Goal: Information Seeking & Learning: Learn about a topic

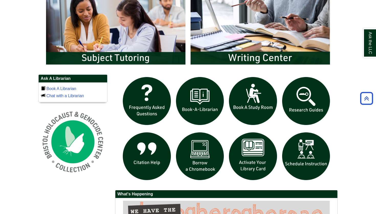
scroll to position [290, 0]
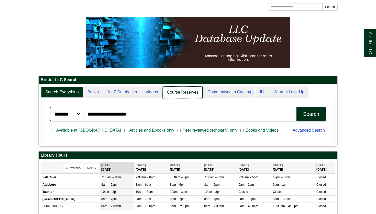
scroll to position [3, 3]
click at [172, 93] on link "Course Reserves" at bounding box center [183, 93] width 40 height 12
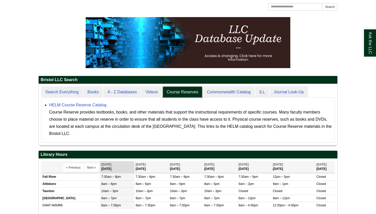
scroll to position [61, 298]
click at [83, 104] on link "HELM Course Reserve Catalog" at bounding box center [77, 105] width 57 height 4
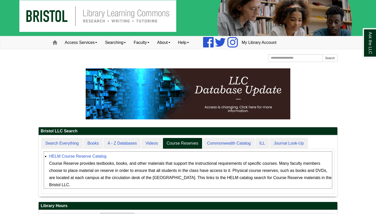
scroll to position [6, 0]
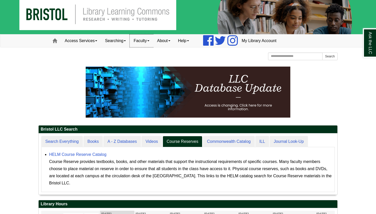
click at [139, 40] on link "Faculty" at bounding box center [142, 40] width 24 height 13
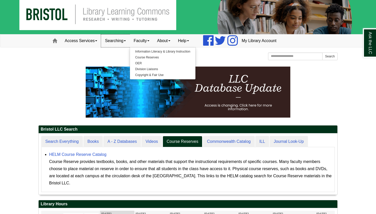
click at [126, 41] on link "Searching" at bounding box center [115, 40] width 29 height 13
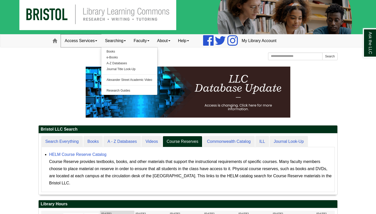
click at [94, 41] on link "Access Services" at bounding box center [81, 40] width 40 height 13
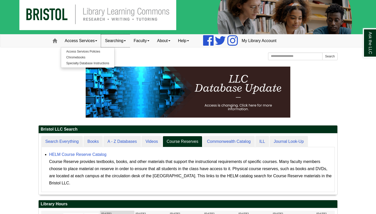
click at [112, 41] on link "Searching" at bounding box center [115, 40] width 29 height 13
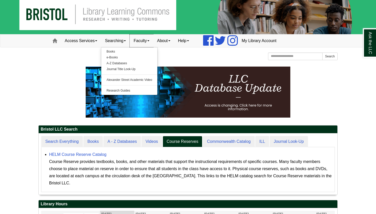
click at [134, 44] on link "Faculty" at bounding box center [142, 40] width 24 height 13
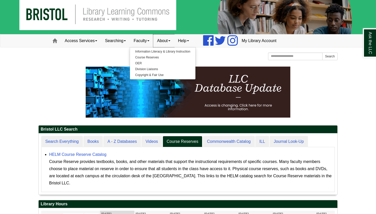
click at [164, 43] on link "About" at bounding box center [163, 40] width 21 height 13
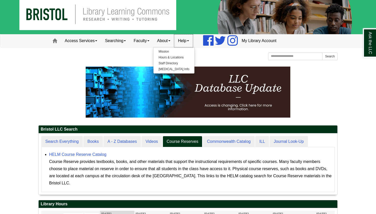
click at [187, 42] on link "Help" at bounding box center [183, 40] width 19 height 13
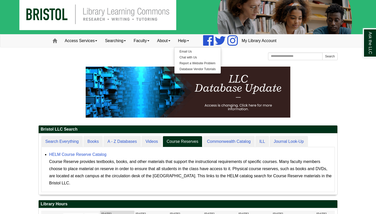
click at [168, 62] on div at bounding box center [187, 63] width 299 height 3
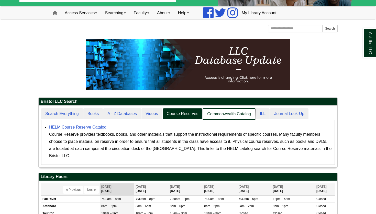
scroll to position [3, 3]
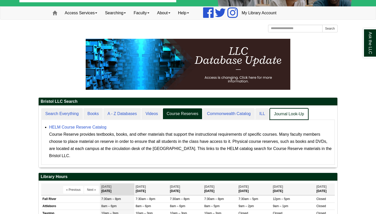
click at [278, 115] on link "Journal Look-Up" at bounding box center [288, 114] width 39 height 12
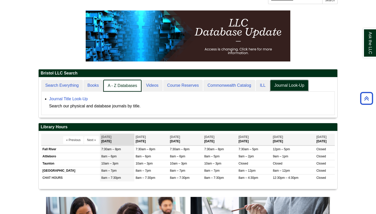
scroll to position [40, 298]
click at [112, 89] on link "A - Z Databases" at bounding box center [122, 86] width 38 height 12
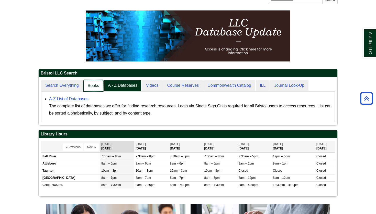
click at [97, 89] on link "Books" at bounding box center [93, 86] width 20 height 12
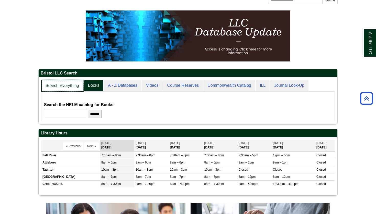
click at [66, 87] on link "Search Everything" at bounding box center [62, 86] width 42 height 12
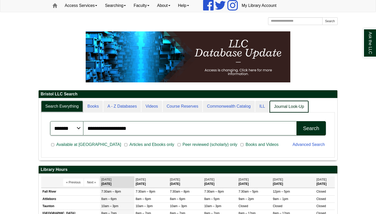
scroll to position [3, 3]
click at [284, 109] on link "Journal Look-Up" at bounding box center [288, 107] width 39 height 12
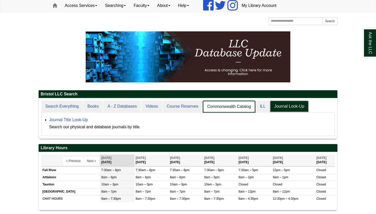
scroll to position [40, 298]
click at [259, 105] on link "ILL" at bounding box center [262, 107] width 14 height 12
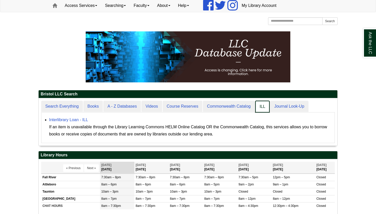
scroll to position [48, 298]
click at [230, 107] on link "Commonwealth Catalog" at bounding box center [229, 107] width 52 height 12
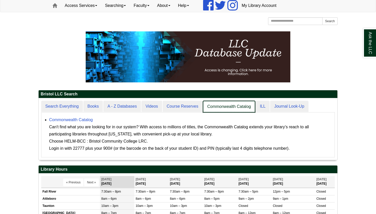
scroll to position [62, 298]
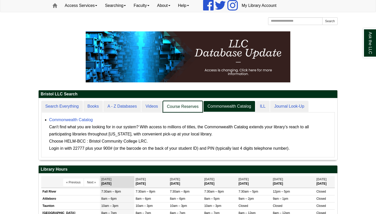
click at [179, 106] on link "Course Reserves" at bounding box center [183, 107] width 40 height 12
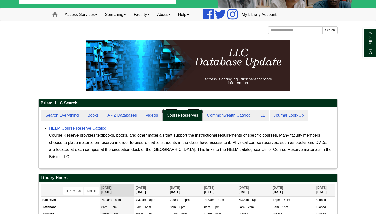
scroll to position [61, 298]
click at [119, 12] on link "Searching" at bounding box center [115, 14] width 29 height 13
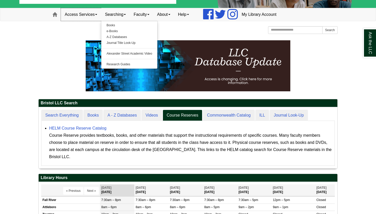
click at [90, 13] on link "Access Services" at bounding box center [81, 14] width 40 height 13
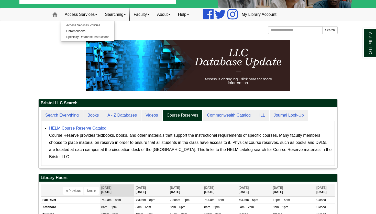
click at [144, 13] on link "Faculty" at bounding box center [142, 14] width 24 height 13
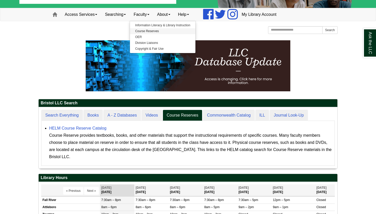
click at [150, 32] on link "Course Reserves" at bounding box center [162, 31] width 65 height 6
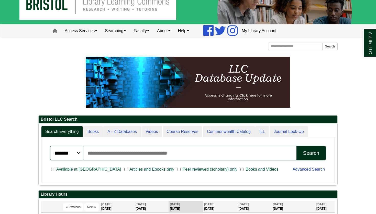
scroll to position [17, 0]
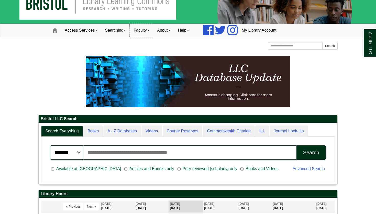
click at [143, 29] on link "Faculty" at bounding box center [142, 30] width 24 height 13
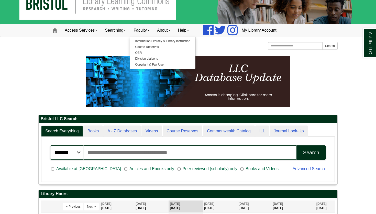
click at [126, 31] on span at bounding box center [125, 30] width 2 height 1
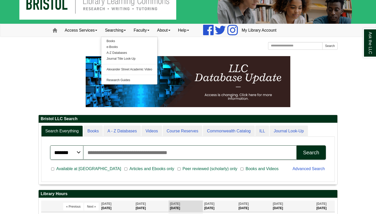
click at [163, 51] on div "Bristol Community College Bristol Community College Library Learning Commons Ho…" at bounding box center [187, 46] width 299 height 9
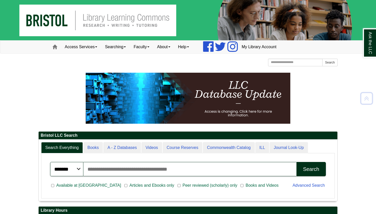
scroll to position [0, 0]
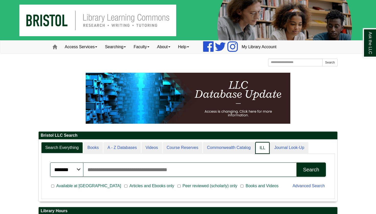
scroll to position [3, 3]
click at [187, 148] on link "Course Reserves" at bounding box center [183, 148] width 40 height 12
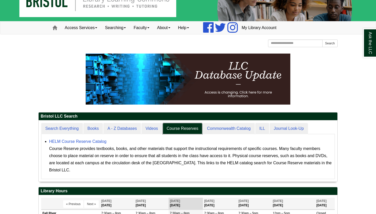
scroll to position [21, 0]
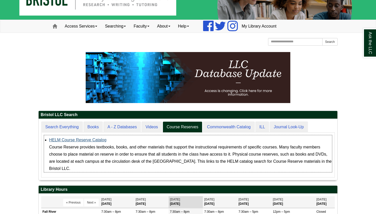
click at [98, 138] on link "HELM Course Reserve Catalog" at bounding box center [77, 140] width 57 height 4
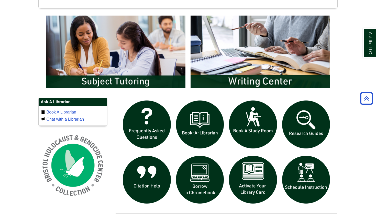
scroll to position [268, 0]
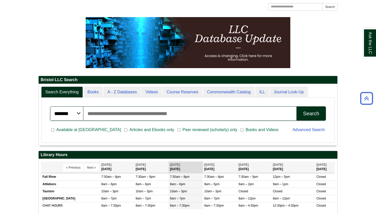
scroll to position [57, 0]
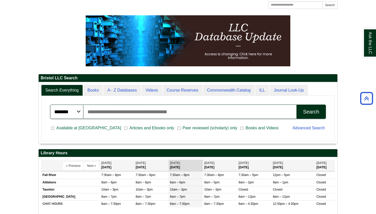
click at [159, 111] on input "Search articles, books, journals & more" at bounding box center [189, 112] width 213 height 14
click at [311, 112] on button "Search" at bounding box center [310, 112] width 29 height 14
type input "**********"
click at [367, 54] on link "Ask the LLC" at bounding box center [369, 42] width 13 height 29
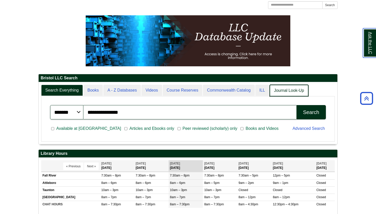
scroll to position [3, 3]
click at [281, 88] on link "Journal Look-Up" at bounding box center [288, 91] width 39 height 12
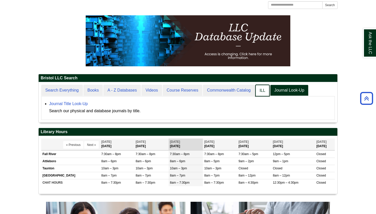
click at [262, 85] on link "ILL" at bounding box center [262, 91] width 14 height 12
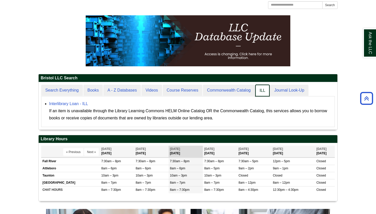
scroll to position [48, 298]
click at [245, 86] on link "Commonwealth Catalog" at bounding box center [229, 91] width 52 height 12
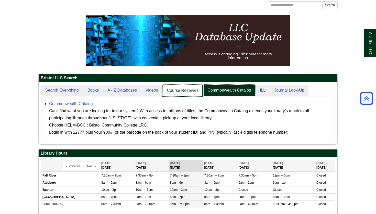
scroll to position [3, 3]
click at [175, 92] on link "Course Reserves" at bounding box center [183, 91] width 40 height 12
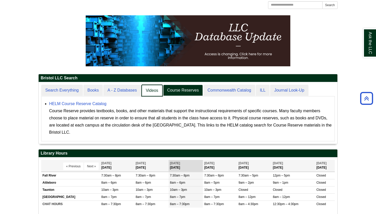
click at [150, 92] on link "Videos" at bounding box center [151, 91] width 21 height 12
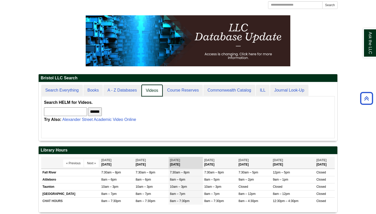
scroll to position [59, 298]
click at [175, 90] on link "Course Reserves" at bounding box center [183, 91] width 40 height 12
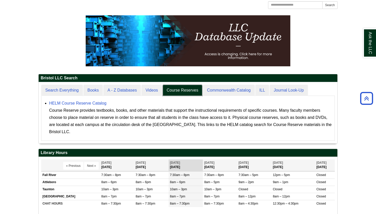
scroll to position [61, 298]
click at [82, 102] on link "HELM Course Reserve Catalog" at bounding box center [77, 103] width 57 height 4
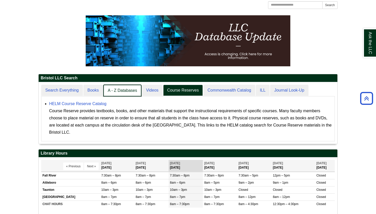
scroll to position [3, 3]
click at [91, 92] on link "Books" at bounding box center [93, 91] width 20 height 12
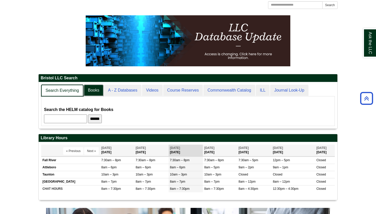
scroll to position [47, 298]
click at [77, 92] on link "Search Everything" at bounding box center [62, 91] width 42 height 12
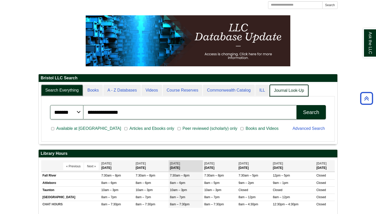
scroll to position [3, 3]
click at [299, 92] on link "Journal Look-Up" at bounding box center [288, 91] width 39 height 12
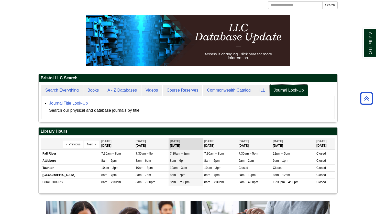
scroll to position [40, 298]
click at [74, 105] on link "Journal Title Look-Up" at bounding box center [68, 103] width 39 height 4
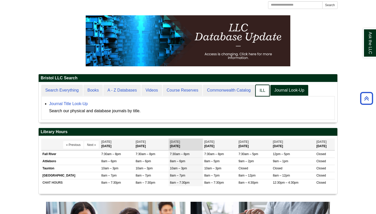
scroll to position [40, 298]
click at [263, 94] on link "ILL" at bounding box center [262, 91] width 14 height 12
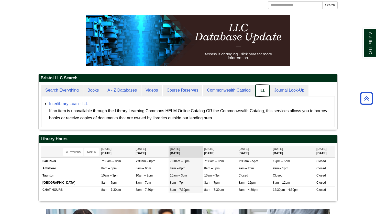
scroll to position [48, 298]
click at [218, 89] on link "Commonwealth Catalog" at bounding box center [229, 91] width 52 height 12
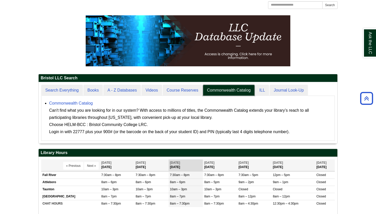
scroll to position [61, 298]
click at [65, 102] on link "Commonwealth Catalog" at bounding box center [71, 103] width 44 height 4
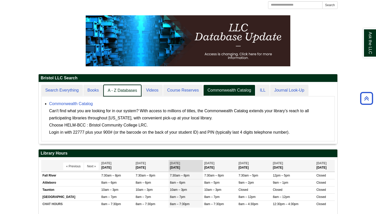
scroll to position [62, 298]
click at [181, 89] on link "Course Reserves" at bounding box center [183, 91] width 40 height 12
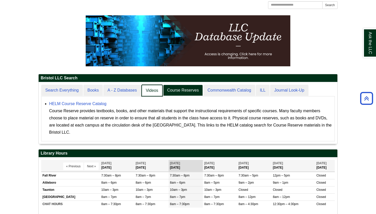
click at [156, 87] on link "Videos" at bounding box center [151, 91] width 21 height 12
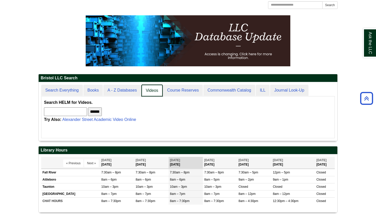
scroll to position [59, 298]
click at [122, 87] on link "A - Z Databases" at bounding box center [122, 91] width 38 height 12
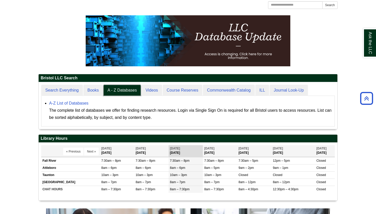
scroll to position [47, 298]
click at [71, 103] on link "A-Z List of Databases" at bounding box center [68, 103] width 39 height 4
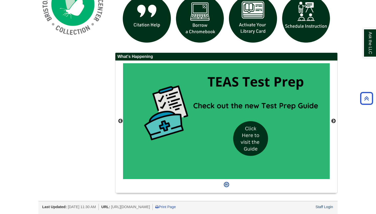
scroll to position [413, 0]
click at [335, 119] on button "Next" at bounding box center [333, 121] width 5 height 5
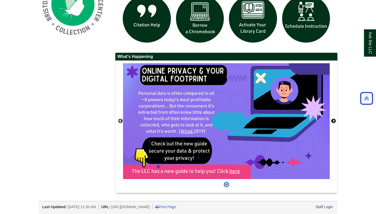
click at [335, 119] on button "Next" at bounding box center [333, 121] width 5 height 5
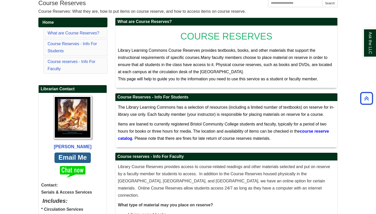
scroll to position [67, 0]
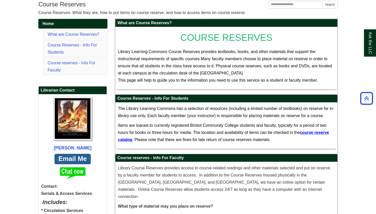
click at [125, 138] on span "course reserve catalog" at bounding box center [223, 136] width 211 height 11
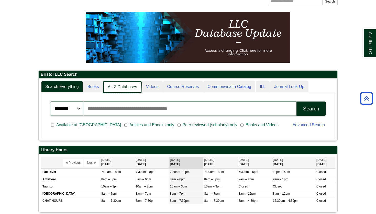
scroll to position [3, 3]
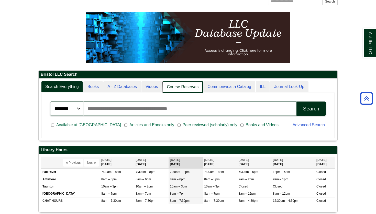
click at [164, 87] on link "Course Reserves" at bounding box center [183, 87] width 40 height 12
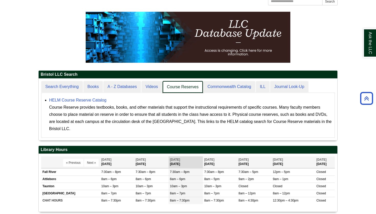
scroll to position [62, 298]
click at [102, 86] on link "Books" at bounding box center [93, 87] width 20 height 12
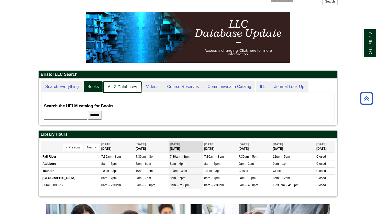
click at [118, 82] on link "A - Z Databases" at bounding box center [122, 87] width 38 height 12
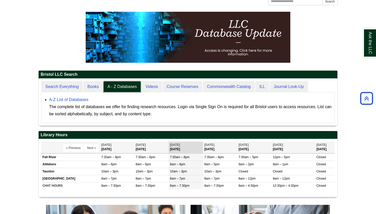
scroll to position [47, 298]
click at [73, 101] on link "A-Z List of Databases" at bounding box center [68, 100] width 39 height 4
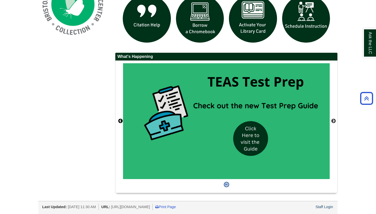
scroll to position [413, 0]
click at [118, 124] on div "Previous" at bounding box center [226, 127] width 222 height 133
click at [119, 122] on button "Previous" at bounding box center [120, 121] width 5 height 5
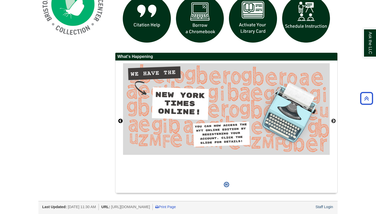
click at [119, 122] on button "Previous" at bounding box center [120, 121] width 5 height 5
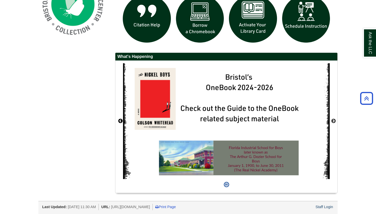
click at [119, 122] on button "Previous" at bounding box center [120, 121] width 5 height 5
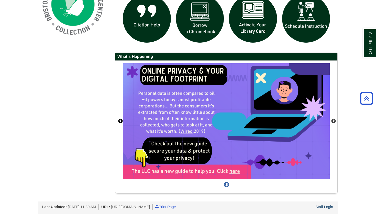
click at [119, 122] on button "Previous" at bounding box center [120, 121] width 5 height 5
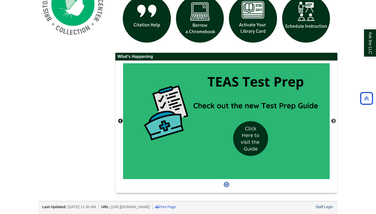
click at [119, 122] on button "Previous" at bounding box center [120, 121] width 5 height 5
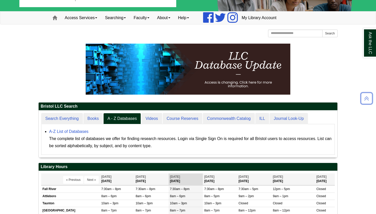
scroll to position [30, 0]
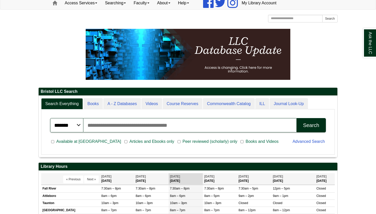
scroll to position [62, 298]
click at [301, 145] on div "Advanced Search" at bounding box center [308, 142] width 39 height 13
click at [298, 141] on link "Advanced Search" at bounding box center [308, 142] width 32 height 4
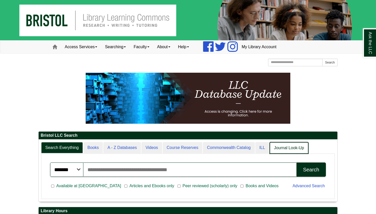
click at [285, 145] on link "Journal Look-Up" at bounding box center [288, 148] width 39 height 12
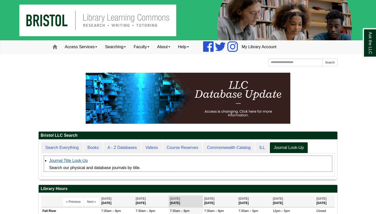
click at [65, 160] on link "Journal Title Look-Up" at bounding box center [68, 161] width 39 height 4
